Goal: Transaction & Acquisition: Purchase product/service

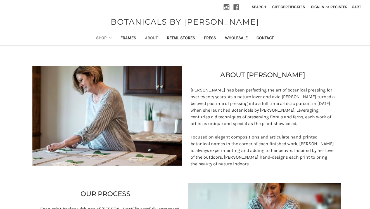
click at [94, 38] on link "Shop" at bounding box center [104, 39] width 25 height 14
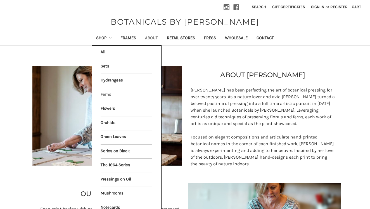
click at [100, 94] on link "Ferns" at bounding box center [126, 95] width 52 height 14
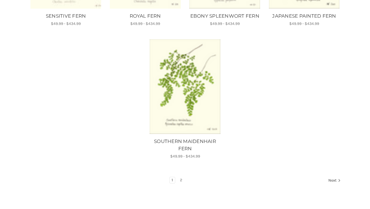
scroll to position [552, 0]
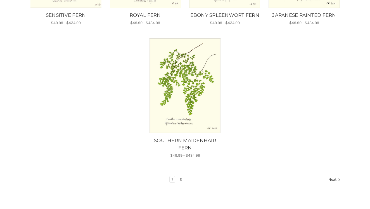
click at [180, 176] on link "2" at bounding box center [181, 179] width 6 height 6
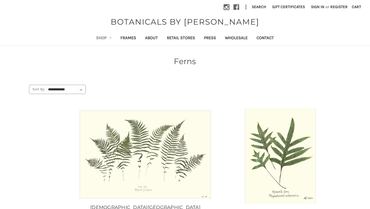
click at [109, 37] on icon "Shop" at bounding box center [110, 38] width 2 height 2
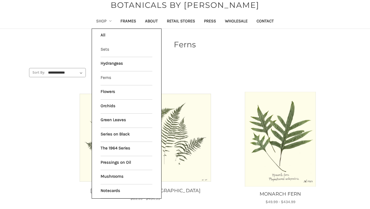
scroll to position [21, 0]
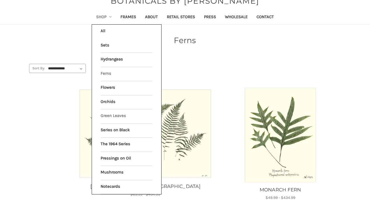
click at [101, 113] on link "Green Leaves" at bounding box center [126, 116] width 52 height 14
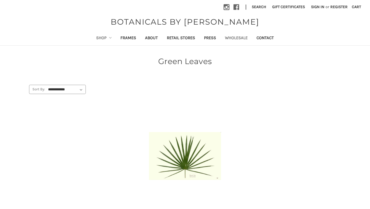
click at [233, 35] on link "Wholesale" at bounding box center [236, 39] width 32 height 14
click at [99, 38] on link "Shop" at bounding box center [104, 39] width 25 height 14
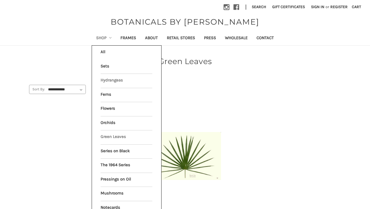
click at [100, 80] on link "Hydrangeas" at bounding box center [126, 81] width 52 height 14
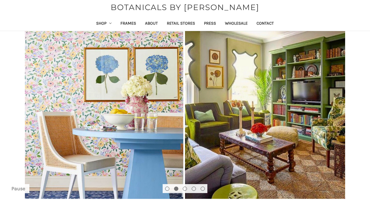
scroll to position [17, 0]
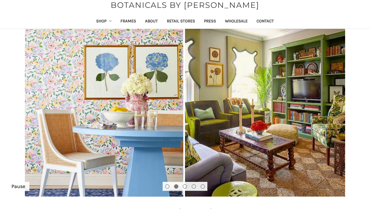
click at [19, 183] on button "Pause" at bounding box center [18, 185] width 22 height 9
click at [15, 187] on button "Play" at bounding box center [18, 185] width 22 height 9
click at [18, 186] on button "Pause" at bounding box center [18, 185] width 22 height 9
click at [185, 185] on button "Go to slide 3 of 5" at bounding box center [185, 186] width 4 height 4
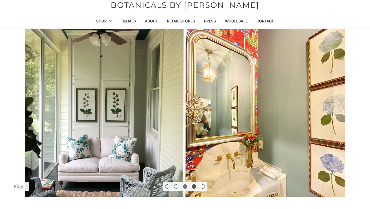
click at [192, 185] on button "Go to slide 4 of 5" at bounding box center [193, 186] width 4 height 4
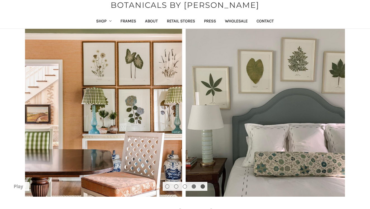
click at [203, 187] on button "Go to slide 5 of 5" at bounding box center [202, 186] width 4 height 4
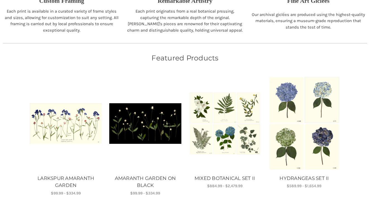
scroll to position [283, 0]
click at [294, 122] on img "HYDRANGEAS SET II, Price range from $589.99 to $1,654.99\a\a" at bounding box center [304, 123] width 72 height 94
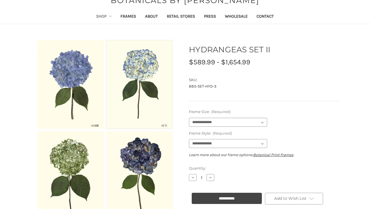
scroll to position [32, 0]
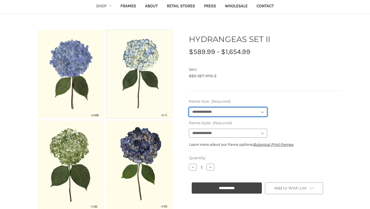
select select "****"
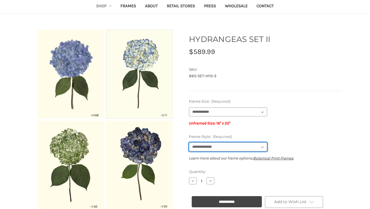
select select "****"
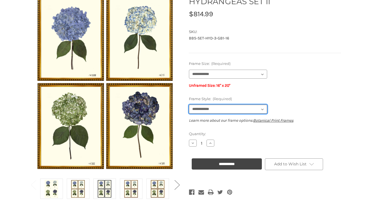
scroll to position [73, 0]
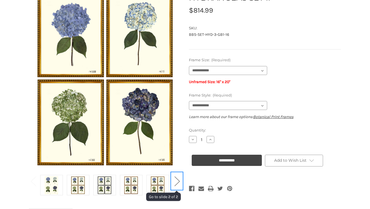
click at [178, 180] on button "Next" at bounding box center [176, 180] width 11 height 17
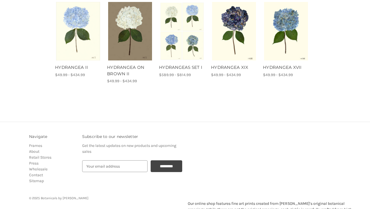
scroll to position [300, 0]
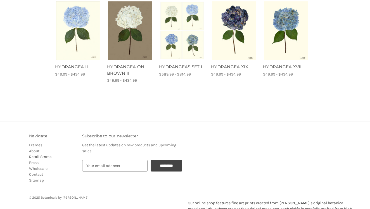
click at [40, 157] on link "Retail Stores" at bounding box center [40, 156] width 22 height 5
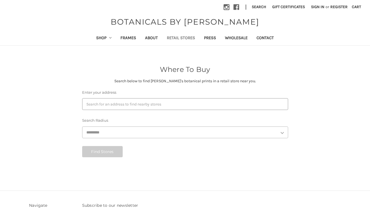
select select "***"
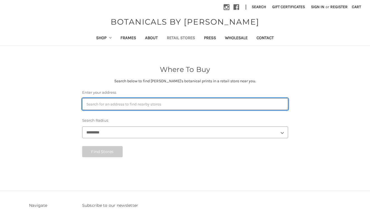
click at [100, 104] on input "Enter your address" at bounding box center [185, 104] width 206 height 12
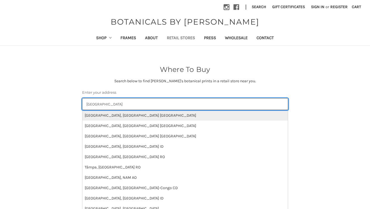
type input "tampa"
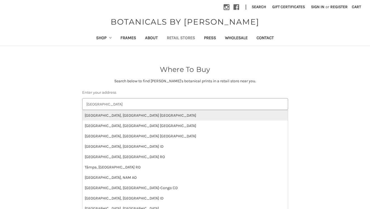
click at [95, 113] on li "Tampa, FL US" at bounding box center [184, 115] width 205 height 10
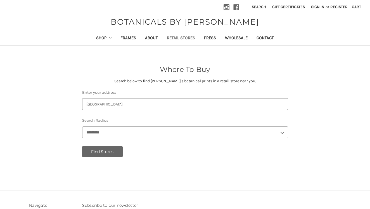
click at [107, 149] on button "Find Stores" at bounding box center [102, 151] width 41 height 11
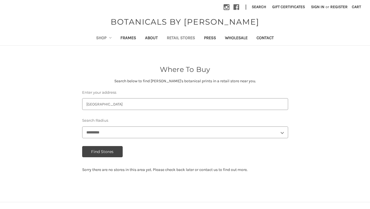
click at [103, 38] on link "Shop" at bounding box center [104, 39] width 25 height 14
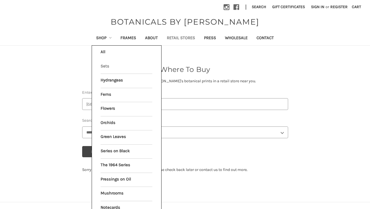
click at [100, 66] on link "Sets" at bounding box center [126, 67] width 52 height 14
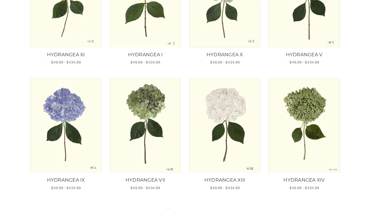
scroll to position [415, 0]
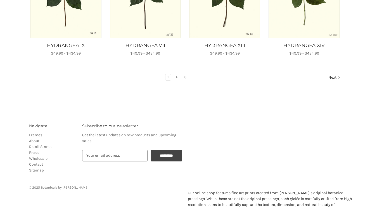
click at [177, 76] on link "2" at bounding box center [177, 77] width 6 height 6
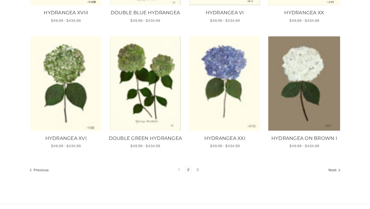
scroll to position [357, 0]
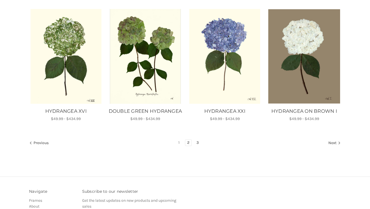
click at [198, 145] on link "3" at bounding box center [197, 142] width 6 height 6
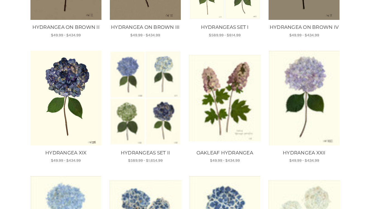
scroll to position [198, 0]
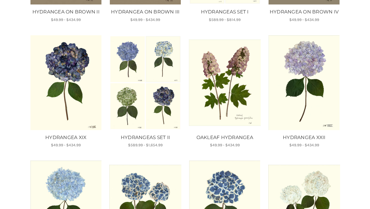
click at [159, 103] on img "HYDRANGEAS SET II, Price range from $589.99 to $1,654.99\a\a" at bounding box center [145, 82] width 72 height 94
